Goal: Check status: Check status

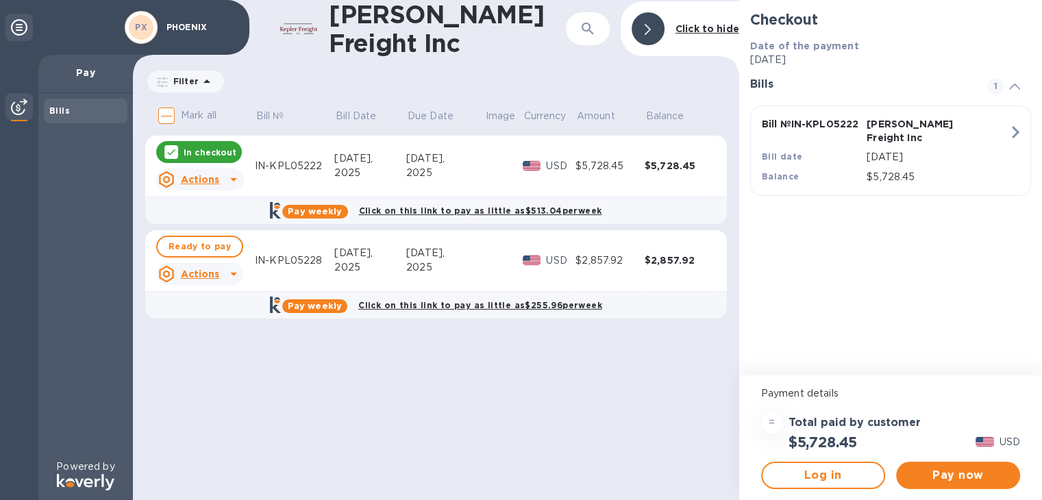
click at [232, 273] on icon at bounding box center [233, 274] width 7 height 3
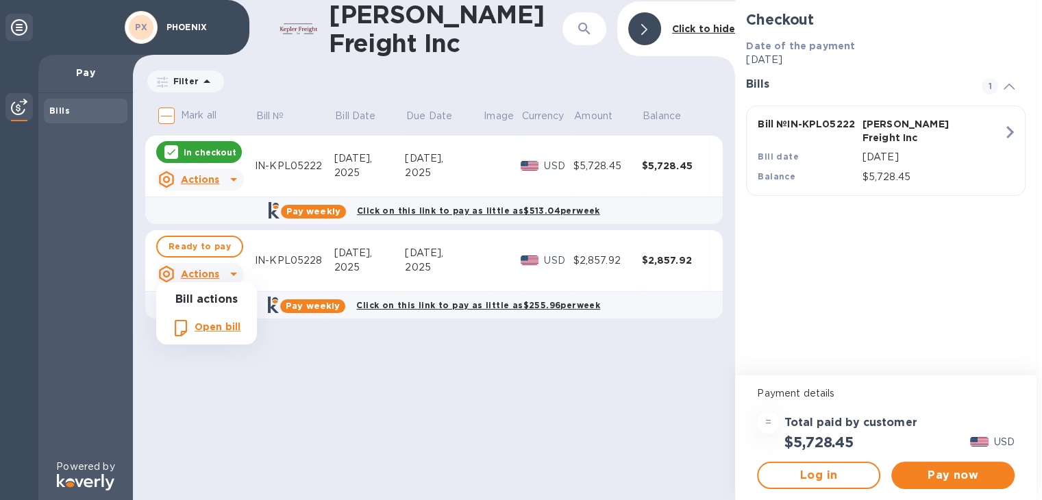
click at [334, 399] on div at bounding box center [521, 250] width 1042 height 500
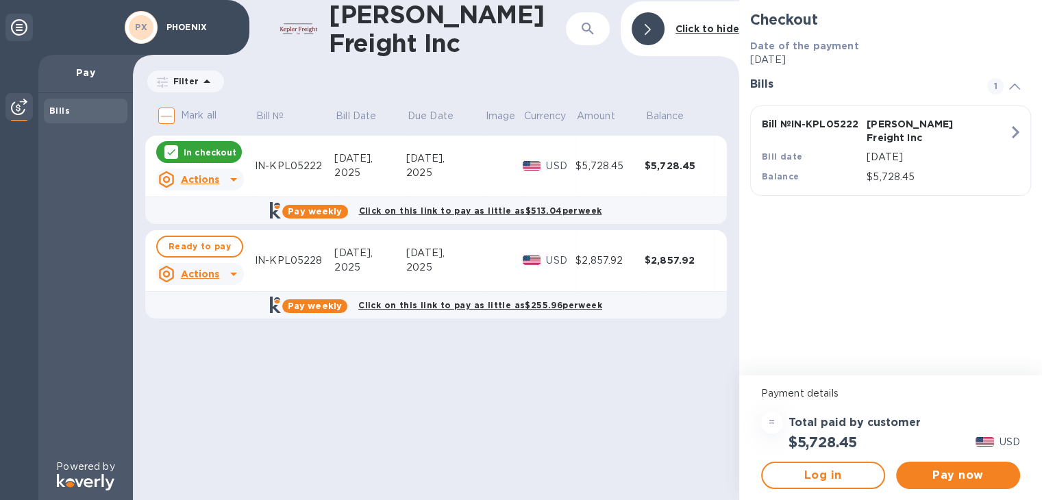
click at [312, 384] on div "[PERSON_NAME] Freight Inc ​ Click to hide Filter Amount Mark all Bill № Bill Da…" at bounding box center [436, 250] width 606 height 500
click at [293, 162] on div "IN-KPL05222" at bounding box center [294, 166] width 79 height 14
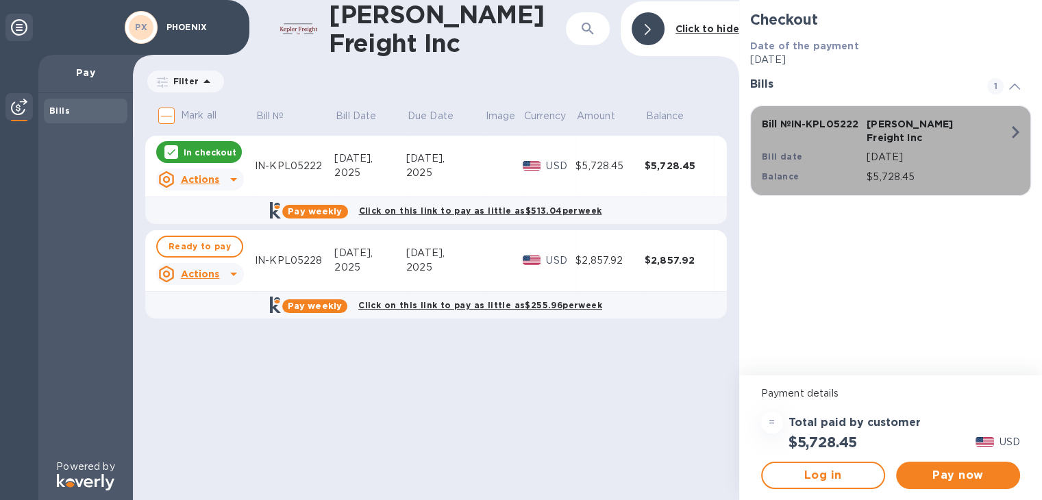
drag, startPoint x: 865, startPoint y: 121, endPoint x: 800, endPoint y: 122, distance: 64.4
click at [800, 122] on div "Bill № IN-KPL05222 Kepler Freight Inc Bill date Aug 29, 2025 Balance $5,728.45" at bounding box center [888, 151] width 269 height 84
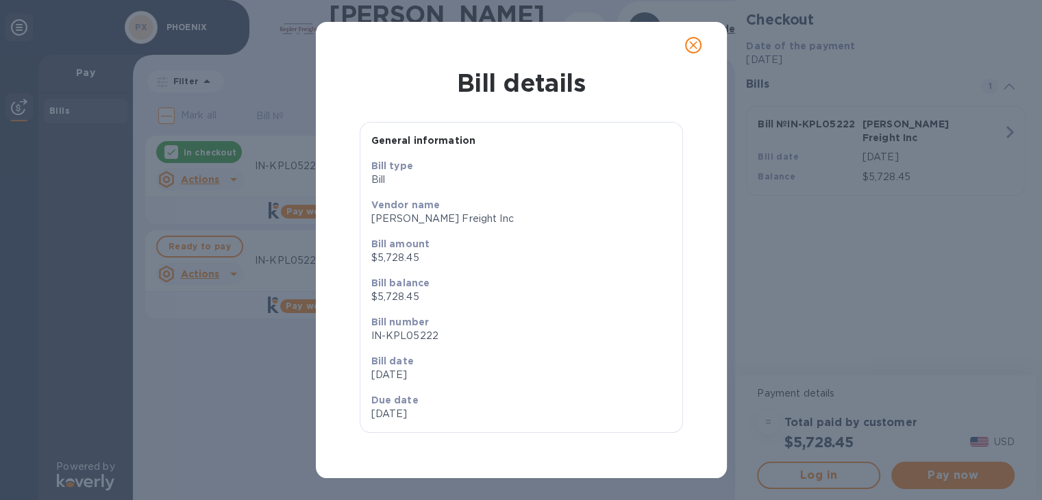
drag, startPoint x: 688, startPoint y: 47, endPoint x: 612, endPoint y: 71, distance: 79.8
click at [684, 47] on button "close" at bounding box center [693, 45] width 33 height 33
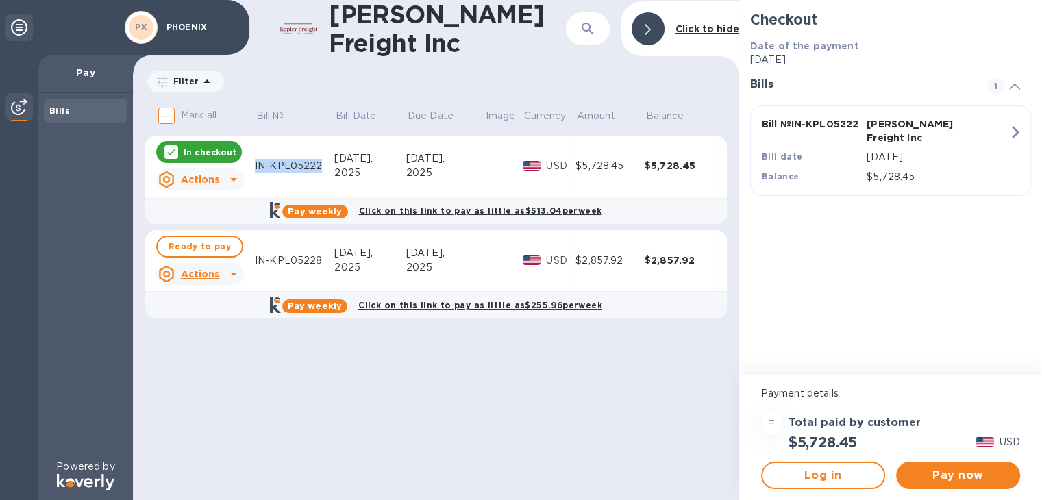
drag, startPoint x: 321, startPoint y: 162, endPoint x: 254, endPoint y: 165, distance: 66.5
click at [254, 165] on tr "In checkout Actions IN-KPL05222 Aug 29, 2025 Aug 29, 2025 USD $5,728.45 $5,728.…" at bounding box center [436, 167] width 582 height 62
copy div "IN-KPL05222"
click at [234, 274] on icon at bounding box center [233, 274] width 16 height 16
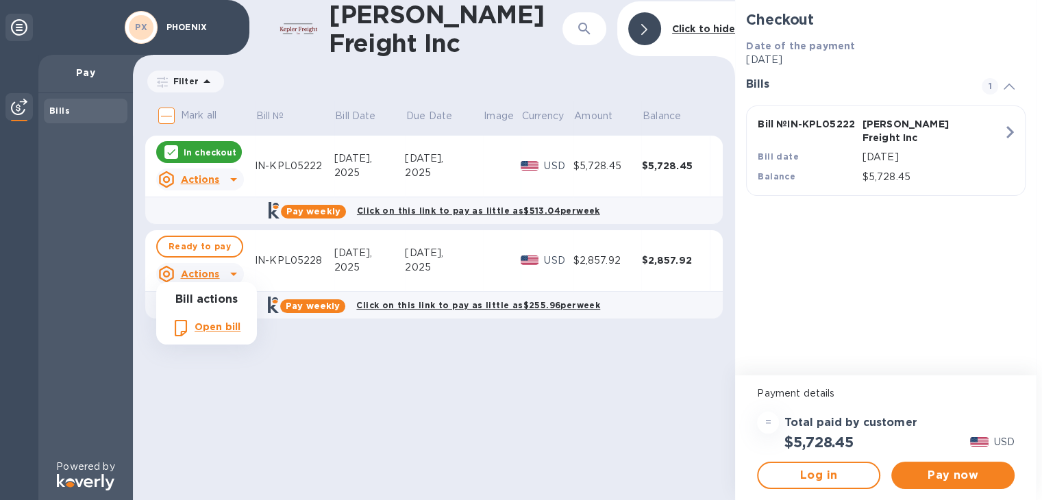
click at [293, 256] on div at bounding box center [521, 250] width 1042 height 500
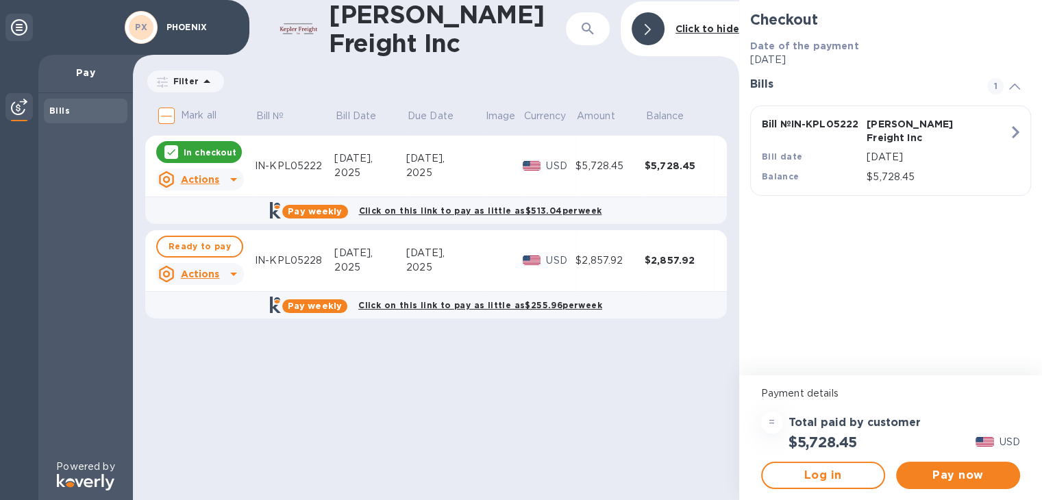
click at [293, 260] on div "IN-KPL05228" at bounding box center [294, 261] width 79 height 14
click at [287, 262] on div "IN-KPL05228" at bounding box center [294, 261] width 79 height 14
click at [231, 273] on icon at bounding box center [233, 274] width 16 height 16
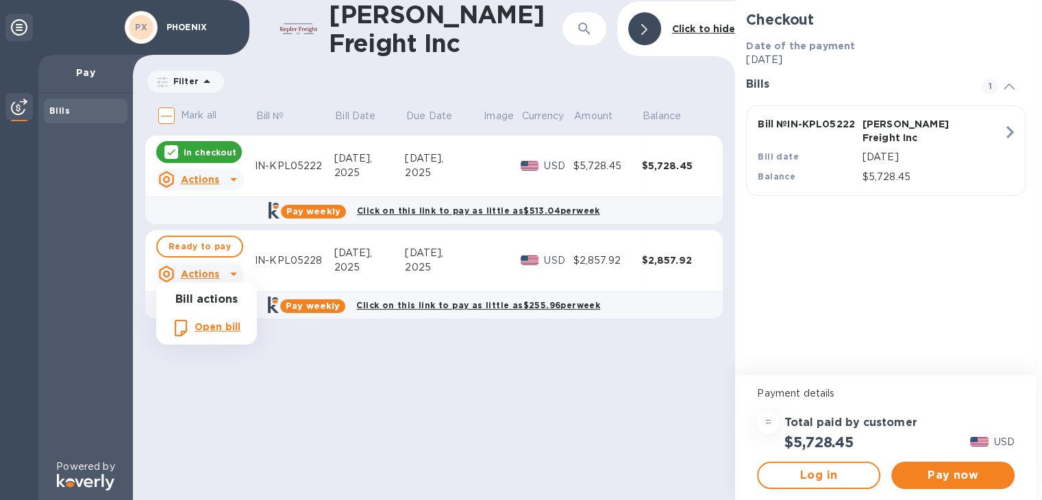
click at [334, 362] on div at bounding box center [521, 250] width 1042 height 500
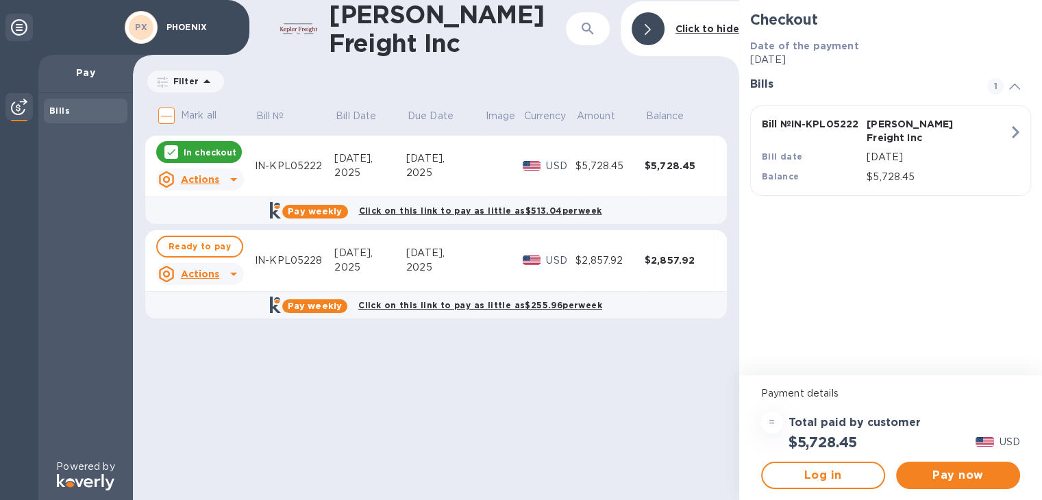
click at [285, 260] on div "IN-KPL05228" at bounding box center [294, 261] width 79 height 14
click at [285, 254] on div "IN-KPL05228" at bounding box center [294, 261] width 79 height 14
click at [593, 258] on div "$2,857.92" at bounding box center [610, 261] width 69 height 14
click at [656, 258] on div "$2,857.92" at bounding box center [679, 261] width 69 height 14
click at [297, 259] on div "IN-KPL05228" at bounding box center [294, 261] width 79 height 14
